Goal: Task Accomplishment & Management: Use online tool/utility

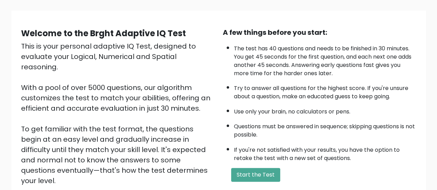
scroll to position [69, 0]
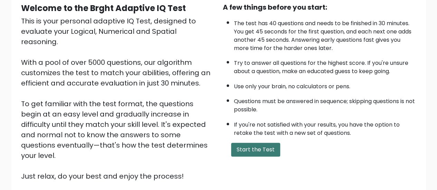
click at [263, 147] on button "Start the Test" at bounding box center [255, 150] width 49 height 14
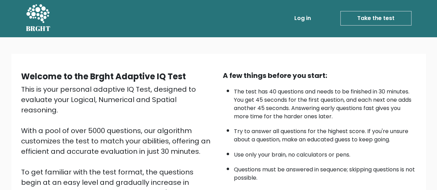
scroll to position [0, 0]
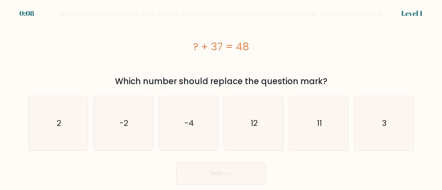
click at [297, 25] on div "? + 37 = 48" at bounding box center [221, 46] width 386 height 55
drag, startPoint x: 190, startPoint y: 46, endPoint x: 268, endPoint y: 49, distance: 78.5
click at [268, 49] on div "? + 37 = 48" at bounding box center [221, 47] width 386 height 16
copy div "? + 37 = 48"
click at [317, 124] on icon "11" at bounding box center [319, 123] width 54 height 54
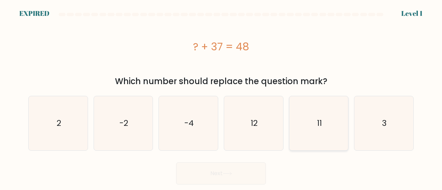
click at [222, 97] on input "e. 11" at bounding box center [221, 96] width 0 height 2
radio input "true"
click at [317, 131] on icon "11" at bounding box center [319, 124] width 54 height 54
click at [222, 97] on input "e. 11" at bounding box center [221, 96] width 0 height 2
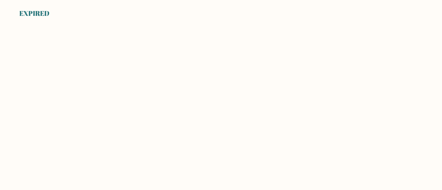
click at [345, 49] on body "EXPIRED" at bounding box center [221, 95] width 442 height 190
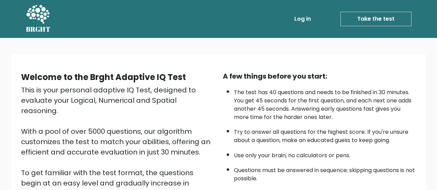
scroll to position [126, 0]
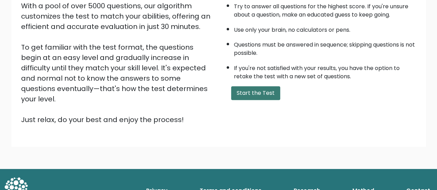
click at [248, 88] on button "Start the Test" at bounding box center [255, 93] width 49 height 14
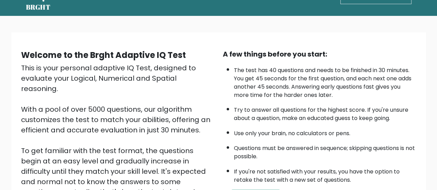
scroll to position [0, 0]
